Goal: Browse casually: Explore the website without a specific task or goal

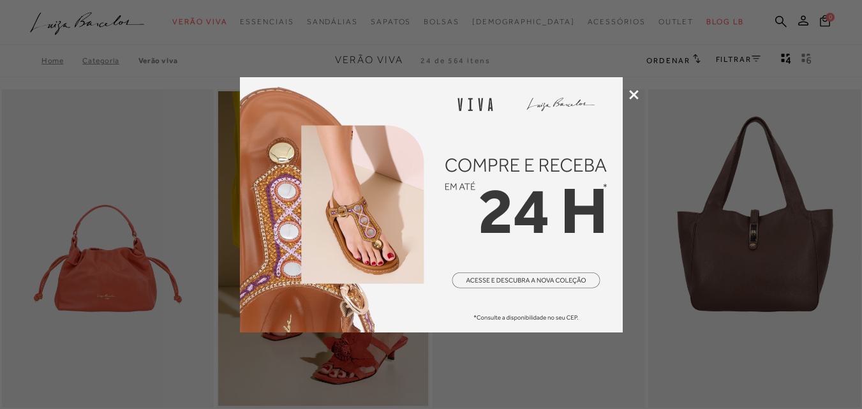
click at [640, 93] on div at bounding box center [431, 204] width 862 height 409
click at [634, 93] on icon at bounding box center [634, 95] width 10 height 10
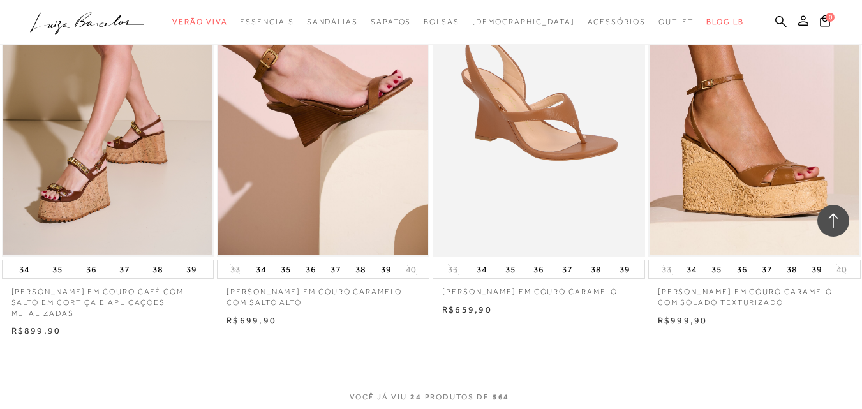
scroll to position [2426, 0]
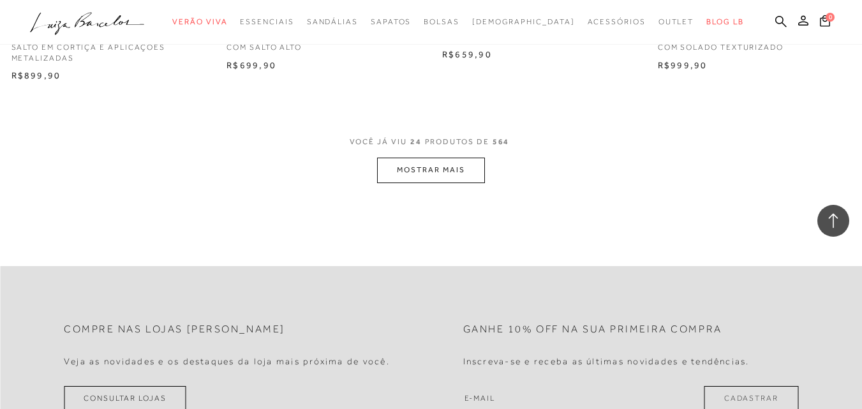
click at [465, 165] on button "MOSTRAR MAIS" at bounding box center [430, 170] width 107 height 25
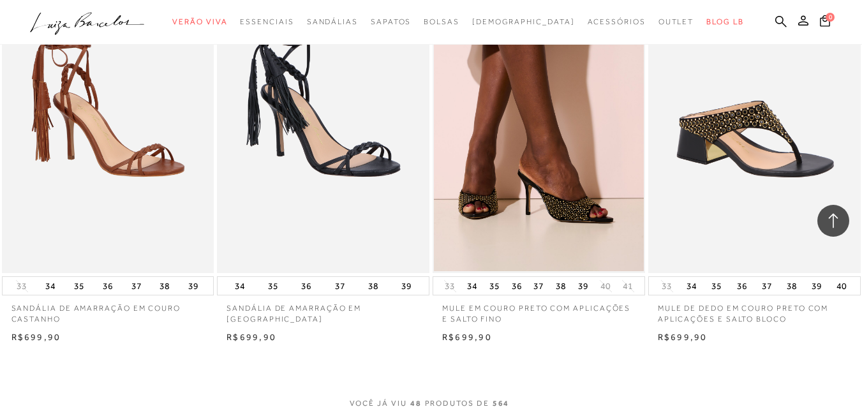
scroll to position [4724, 0]
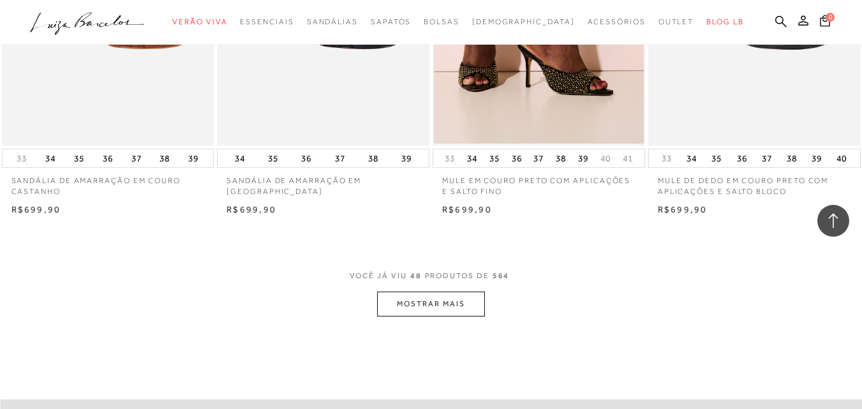
click at [447, 306] on button "MOSTRAR MAIS" at bounding box center [430, 304] width 107 height 25
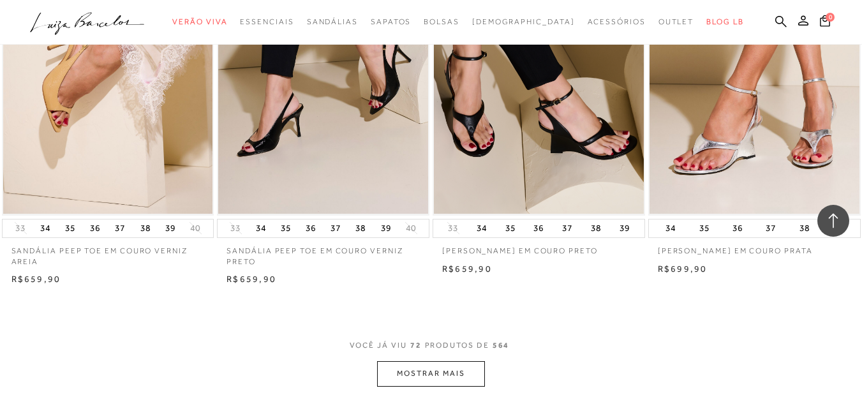
scroll to position [7214, 0]
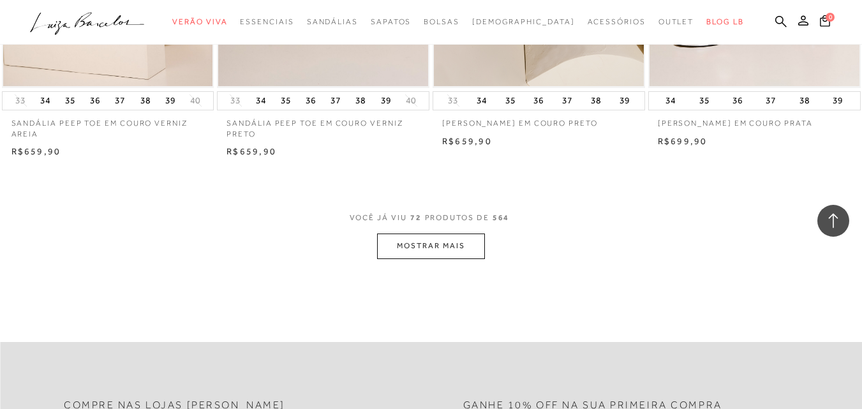
click at [451, 249] on button "MOSTRAR MAIS" at bounding box center [430, 246] width 107 height 25
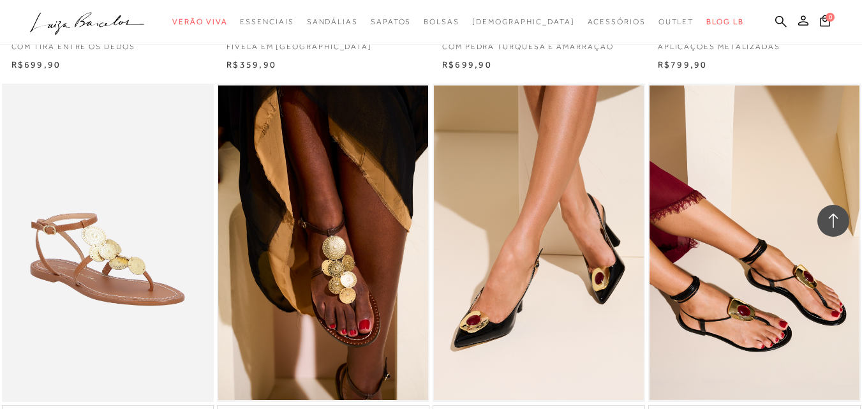
scroll to position [9640, 0]
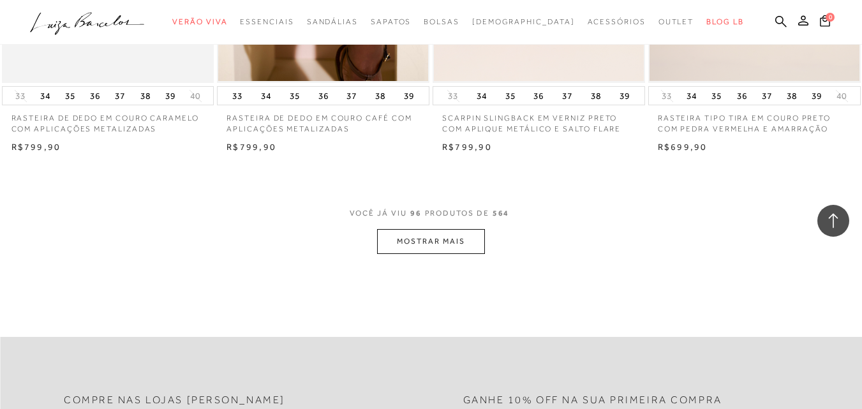
click at [398, 243] on button "MOSTRAR MAIS" at bounding box center [430, 241] width 107 height 25
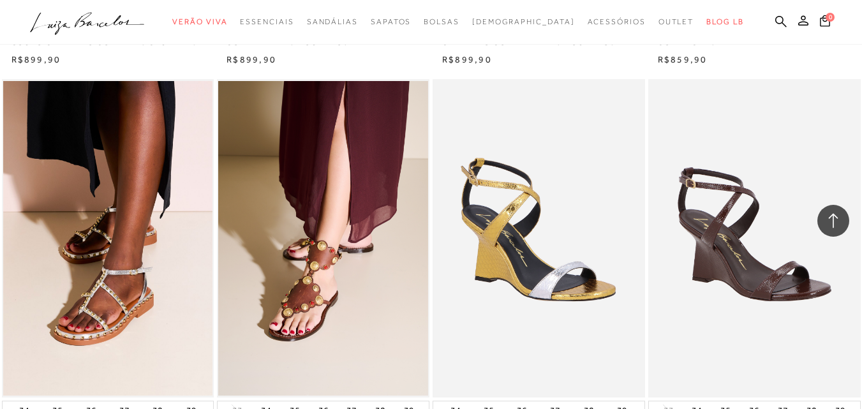
scroll to position [11938, 0]
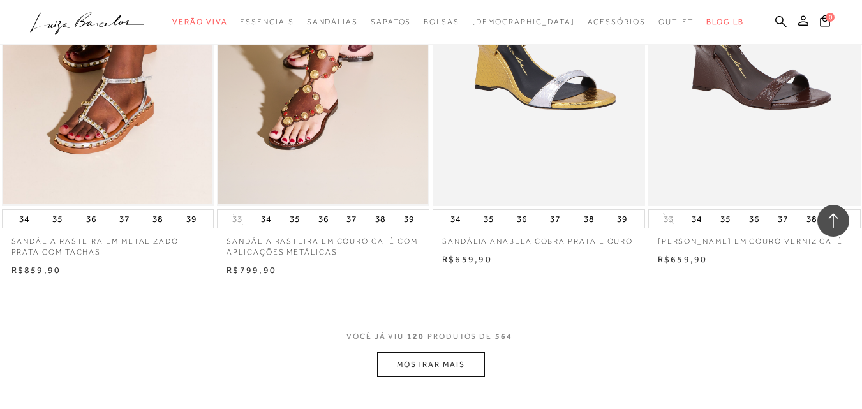
click at [425, 364] on button "MOSTRAR MAIS" at bounding box center [430, 364] width 107 height 25
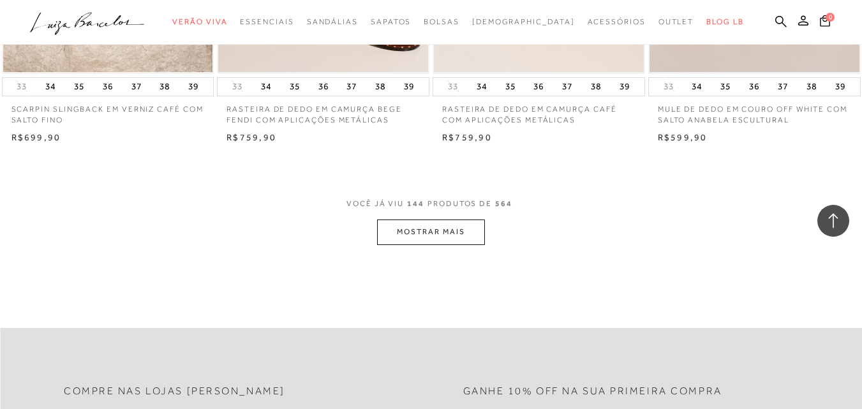
scroll to position [14619, 0]
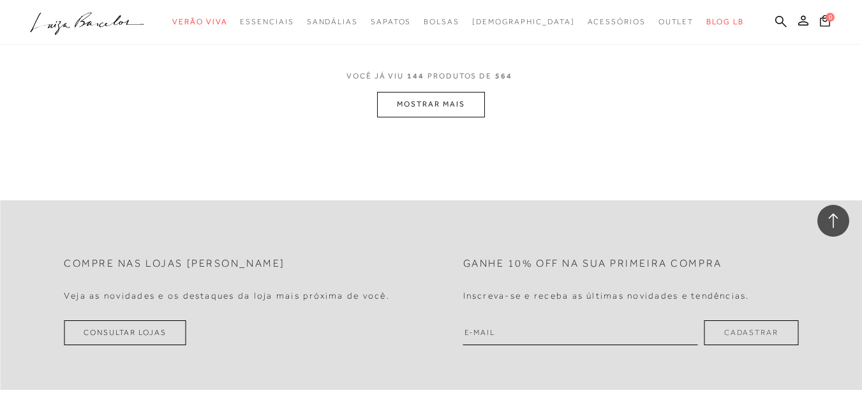
click at [433, 109] on button "MOSTRAR MAIS" at bounding box center [430, 104] width 107 height 25
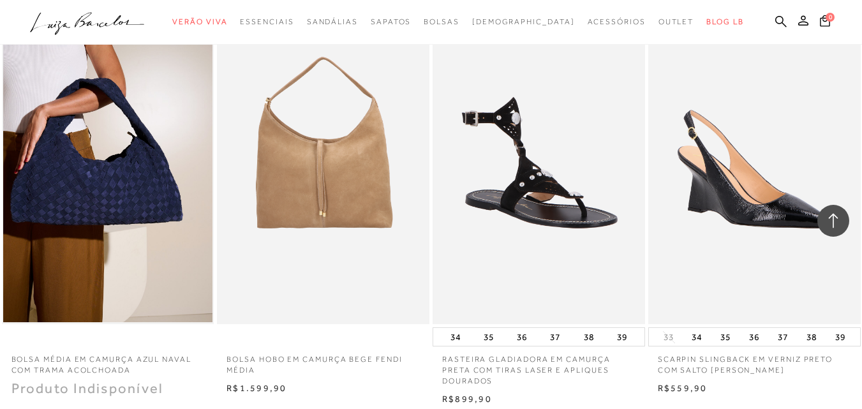
scroll to position [16981, 0]
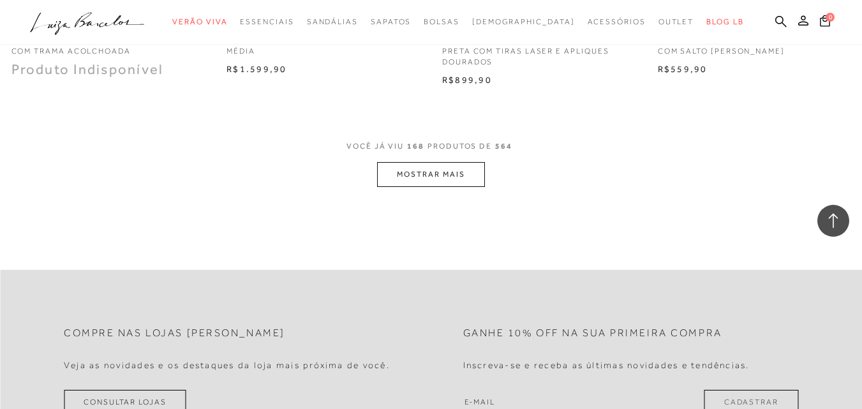
click at [425, 170] on button "MOSTRAR MAIS" at bounding box center [430, 174] width 107 height 25
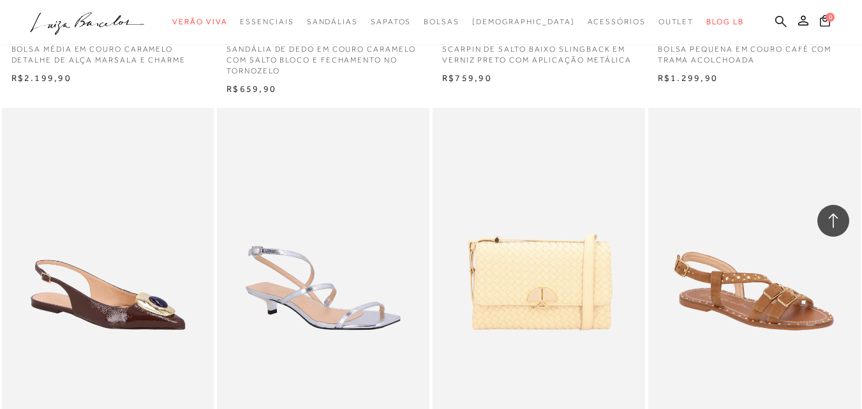
scroll to position [19343, 0]
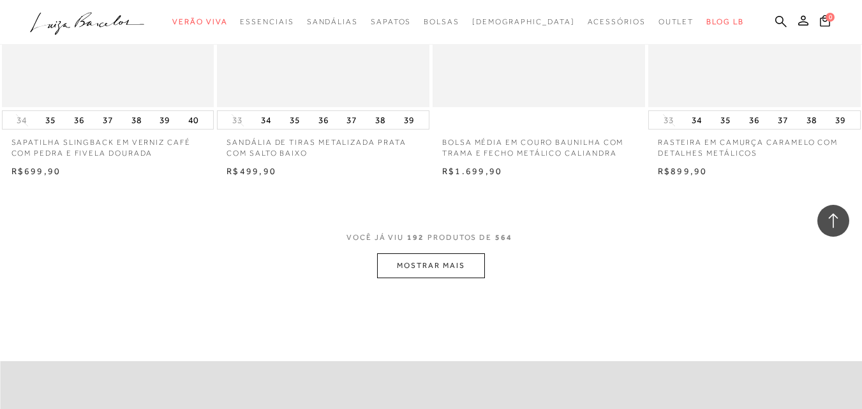
click at [457, 258] on button "MOSTRAR MAIS" at bounding box center [430, 265] width 107 height 25
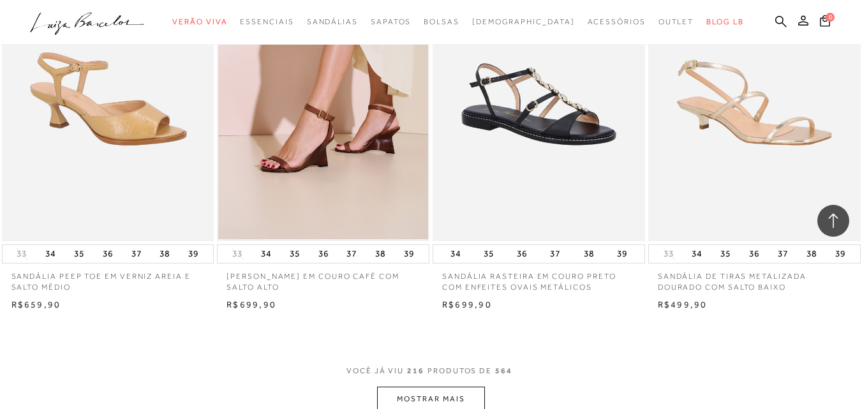
scroll to position [21769, 0]
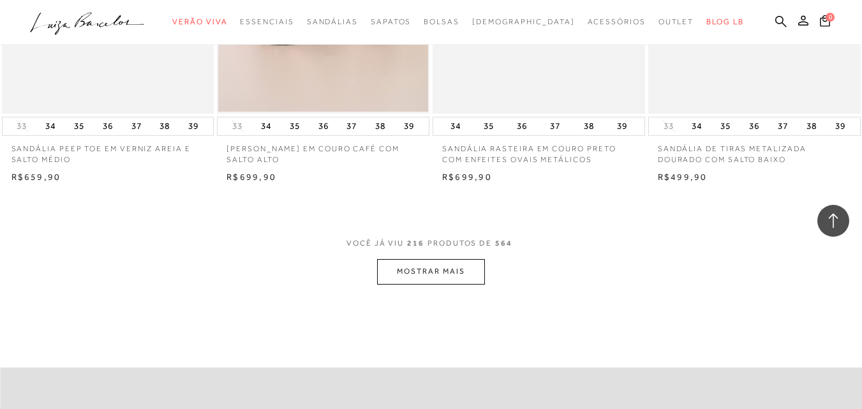
click at [443, 262] on button "MOSTRAR MAIS" at bounding box center [430, 271] width 107 height 25
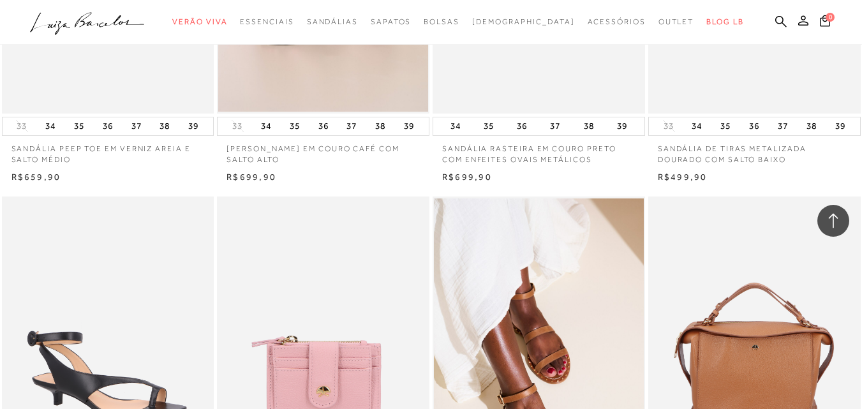
scroll to position [24195, 0]
